Goal: Task Accomplishment & Management: Use online tool/utility

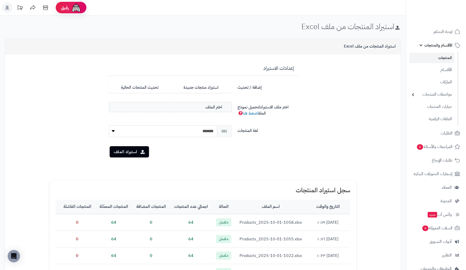
click at [144, 88] on label "تحديث المنتجات الحالية" at bounding box center [139, 87] width 61 height 10
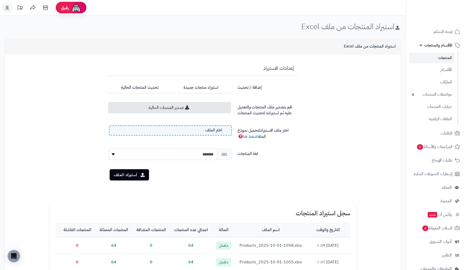
click at [142, 128] on label "اختر الملف" at bounding box center [170, 130] width 123 height 10
click at [0, 0] on input "اختر الملف" at bounding box center [0, 0] width 0 height 0
click at [126, 174] on button "استيراد الملف" at bounding box center [129, 174] width 39 height 11
